Goal: Information Seeking & Learning: Check status

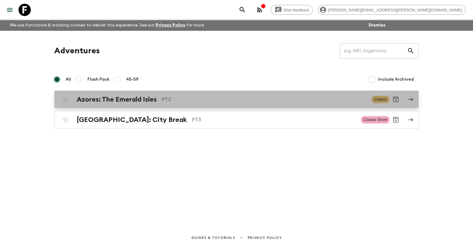
click at [177, 99] on p "PT2" at bounding box center [264, 99] width 205 height 7
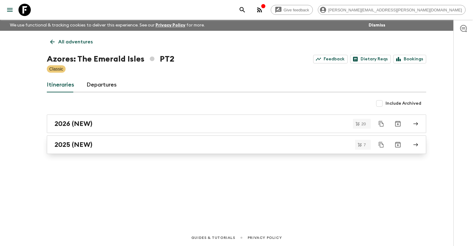
click at [186, 142] on div "2025 (NEW)" at bounding box center [230, 145] width 352 height 8
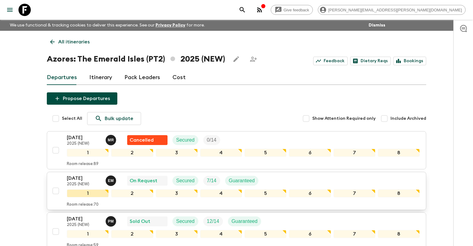
scroll to position [10, 0]
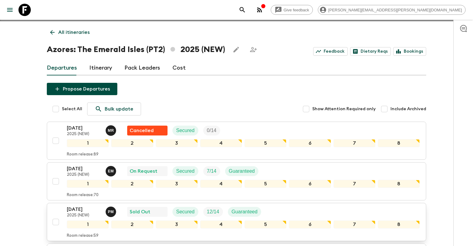
click at [62, 208] on div "[DATE] 2025 (NEW) P M Sold Out Secured 12 / 14 Guaranteed 1 2 3 4 5 6 7 8 Room …" at bounding box center [235, 222] width 370 height 33
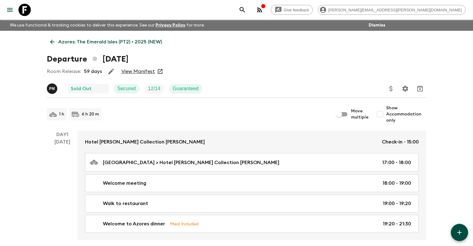
click at [153, 70] on link "View Manifest" at bounding box center [138, 71] width 34 height 6
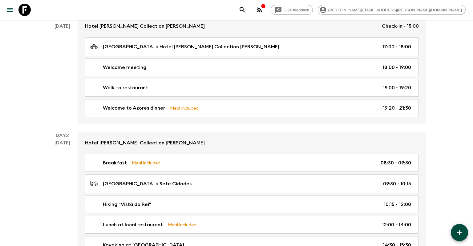
scroll to position [130, 0]
